Goal: Information Seeking & Learning: Understand process/instructions

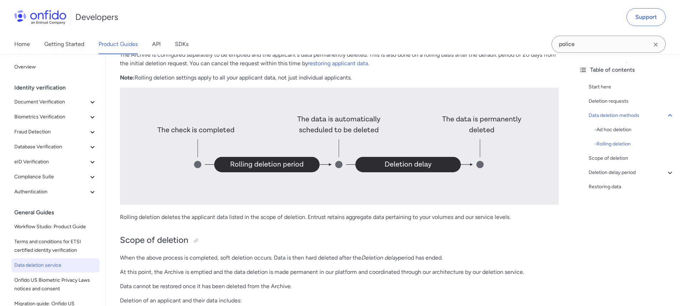
scroll to position [873, 0]
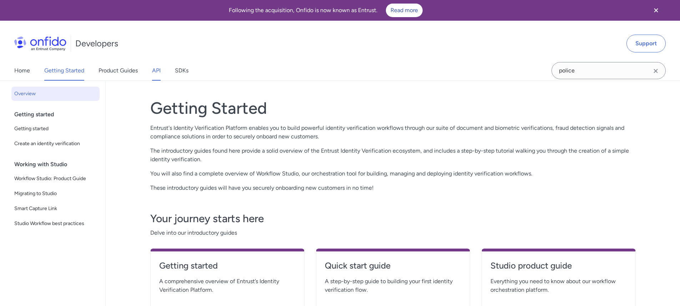
click at [155, 70] on link "API" at bounding box center [156, 71] width 9 height 20
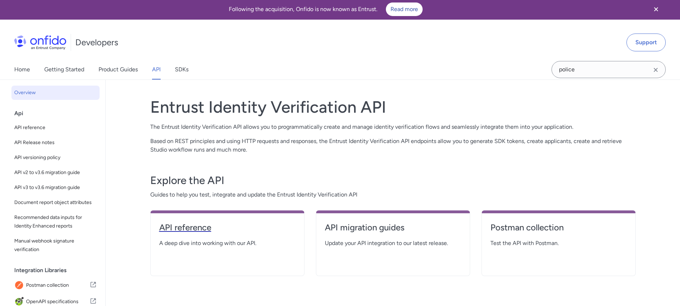
scroll to position [1, 0]
click at [194, 224] on h4 "API reference" at bounding box center [227, 227] width 136 height 11
select select "http"
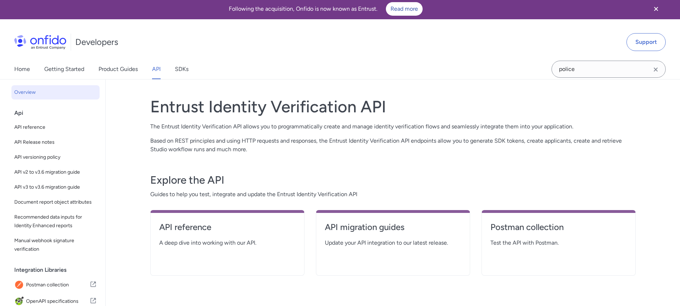
select select "http"
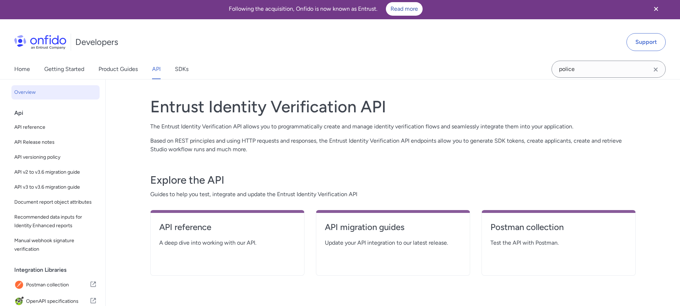
select select "http"
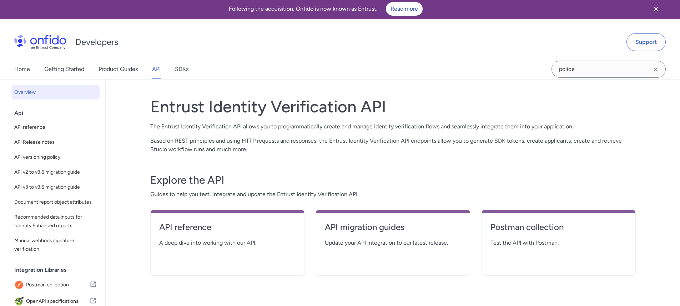
select select "http"
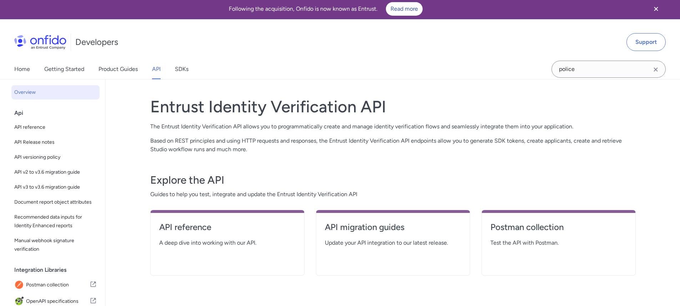
select select "http"
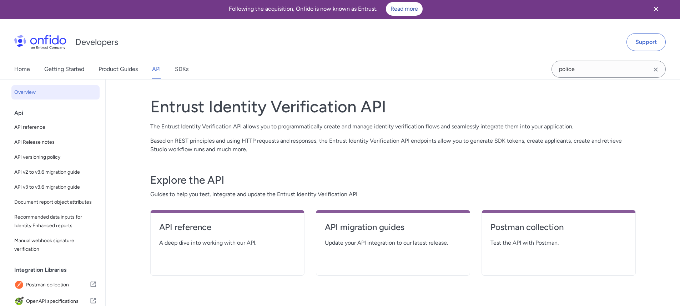
select select "http"
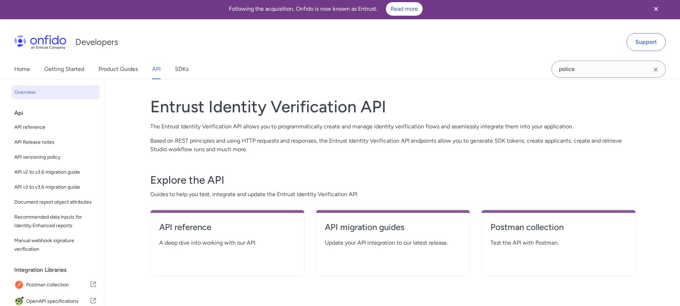
select select "http"
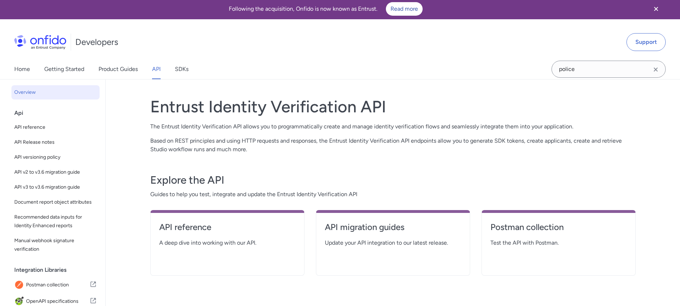
select select "http"
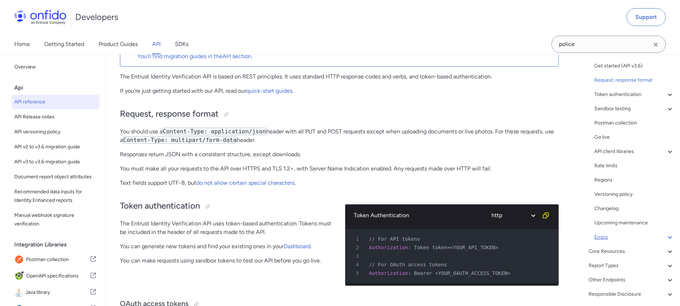
scroll to position [58, 0]
click at [617, 254] on div "Core Resources" at bounding box center [632, 254] width 86 height 9
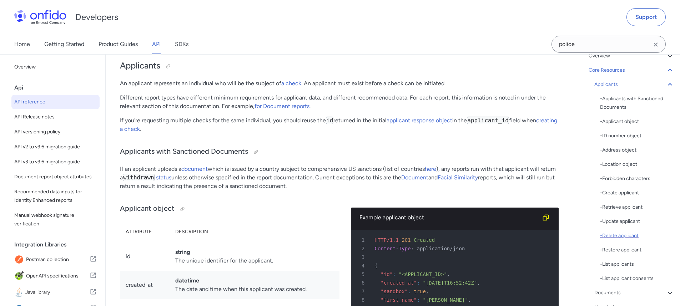
scroll to position [55, 0]
click at [609, 85] on div "Applicants" at bounding box center [635, 86] width 80 height 9
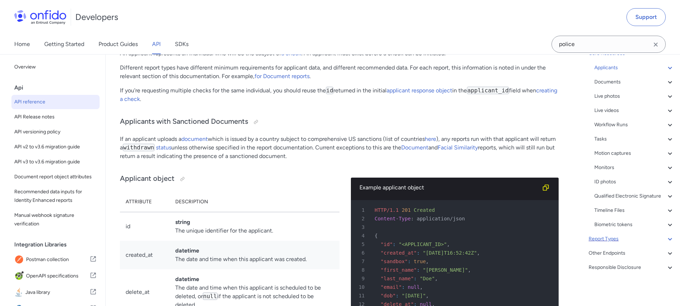
scroll to position [82, 0]
click at [614, 251] on div "Other Endpoints" at bounding box center [632, 253] width 86 height 9
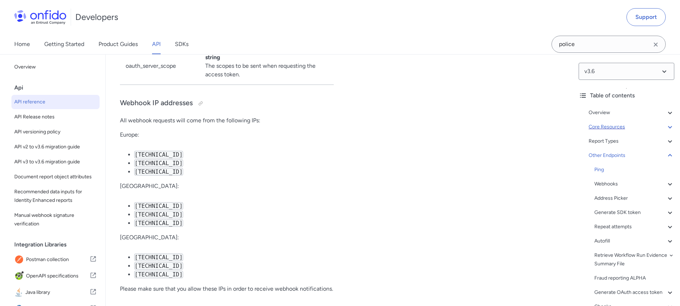
click at [604, 123] on div "Core Resources" at bounding box center [632, 127] width 86 height 9
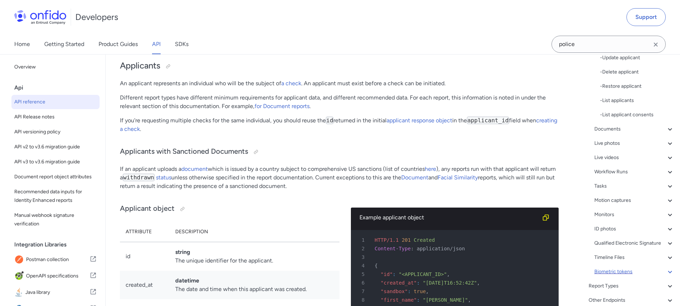
scroll to position [232, 0]
click at [604, 164] on div "Workflow Runs" at bounding box center [635, 160] width 80 height 9
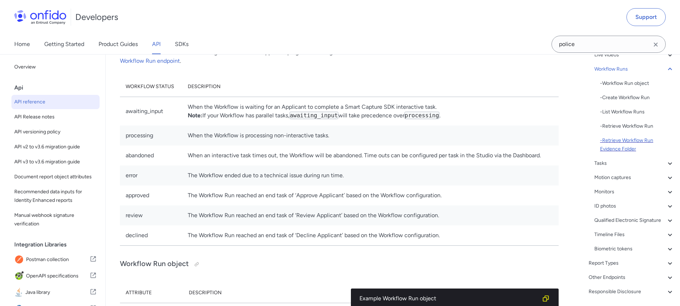
scroll to position [127, 0]
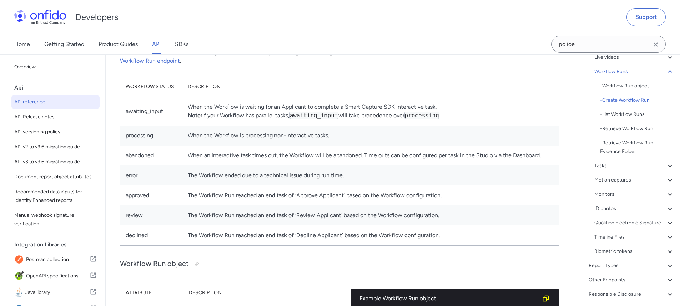
drag, startPoint x: 628, startPoint y: 99, endPoint x: 543, endPoint y: 109, distance: 86.0
click at [629, 99] on div "- Create Workflow Run" at bounding box center [637, 100] width 74 height 9
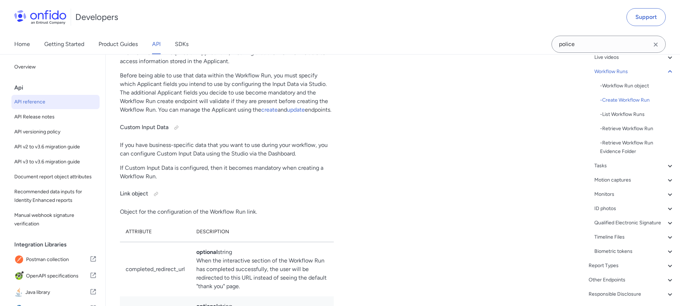
scroll to position [17047, 0]
drag, startPoint x: 301, startPoint y: 181, endPoint x: 186, endPoint y: 175, distance: 114.8
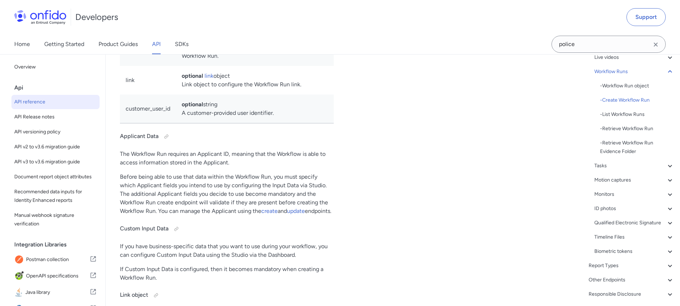
scroll to position [17010, 0]
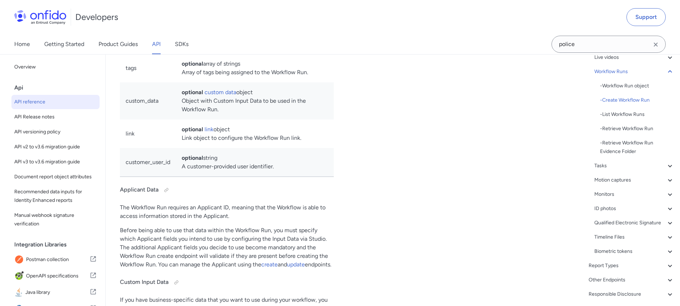
scroll to position [16877, 0]
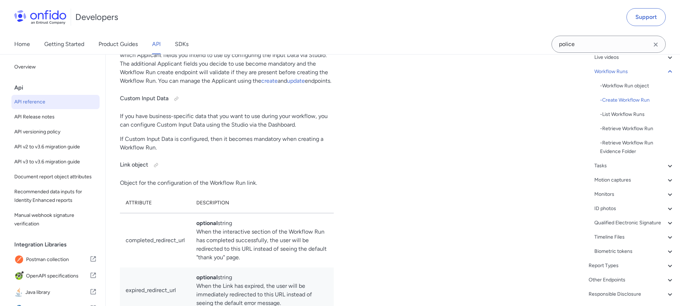
scroll to position [127, 0]
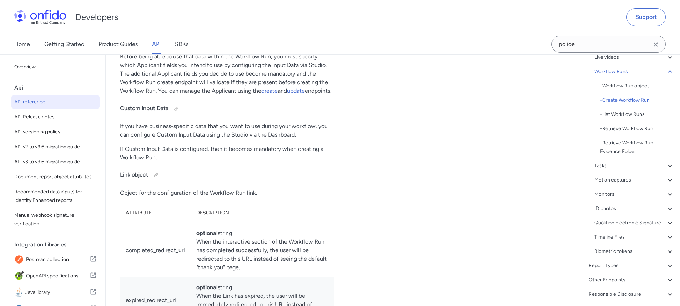
scroll to position [17064, 0]
